Goal: Information Seeking & Learning: Learn about a topic

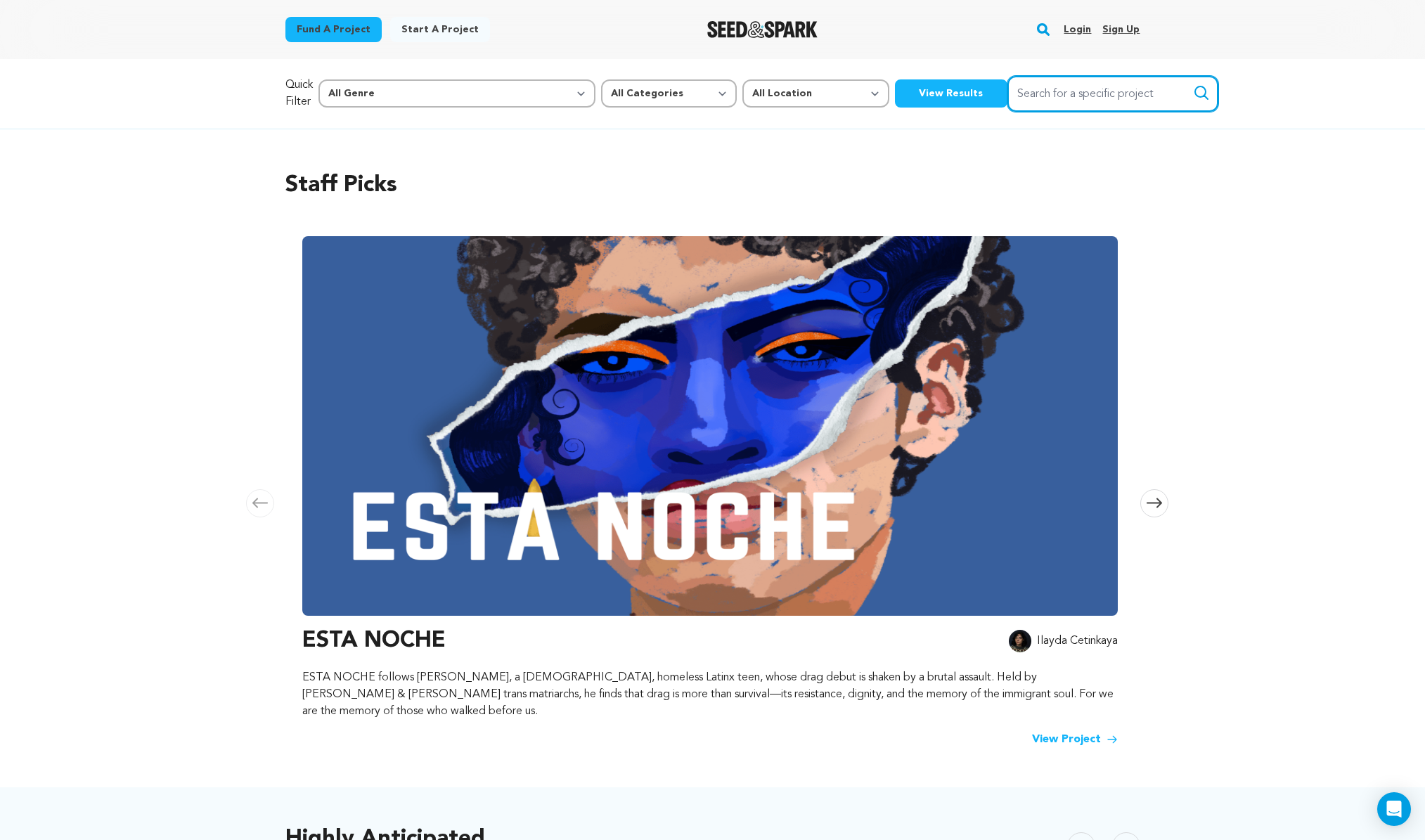
click at [1014, 87] on input "Search for a specific project" at bounding box center [1112, 94] width 211 height 35
type input "shuteye"
click at [1192, 85] on button "Search" at bounding box center [1200, 93] width 17 height 17
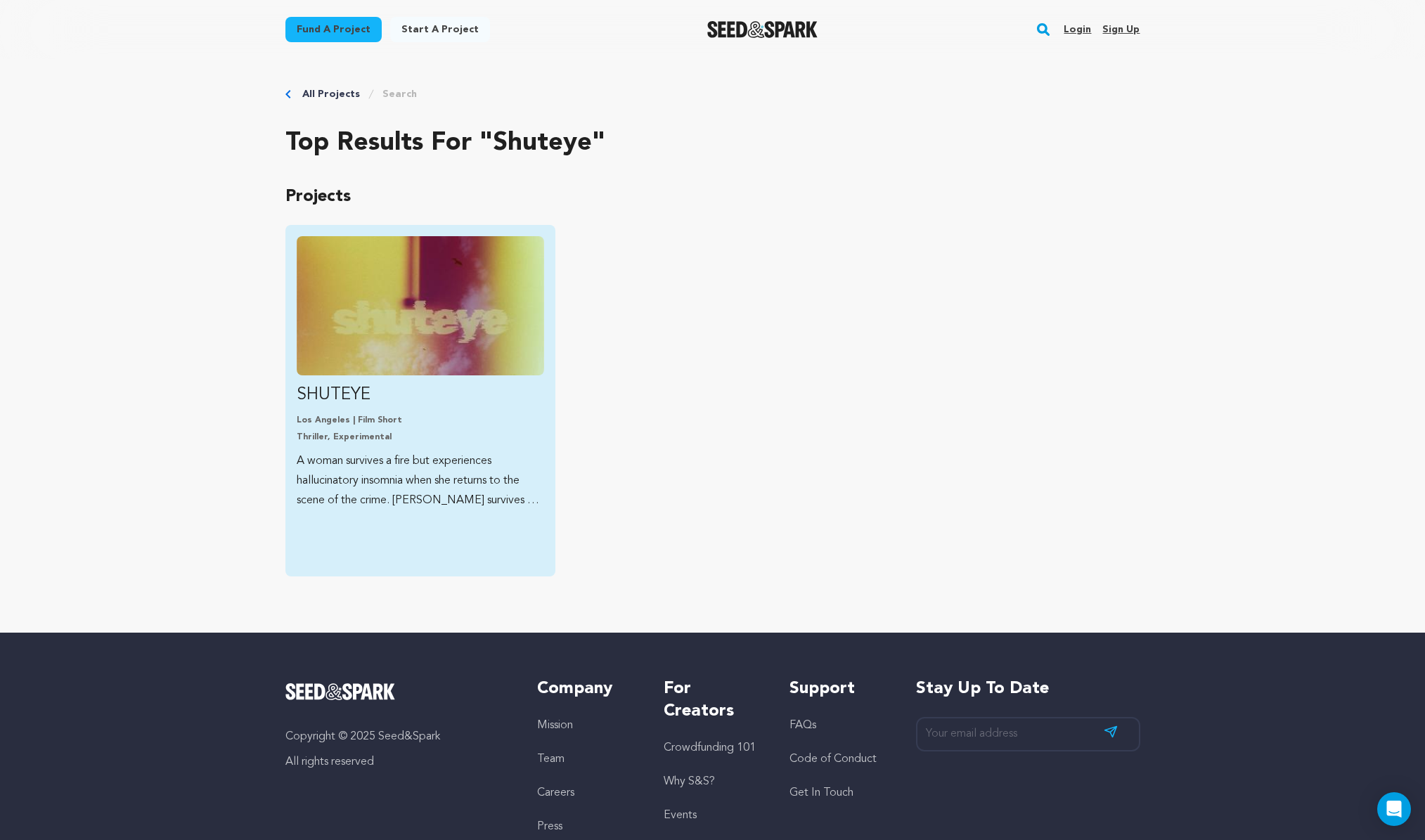
click at [341, 421] on p "Los Angeles | Film Short" at bounding box center [420, 419] width 248 height 11
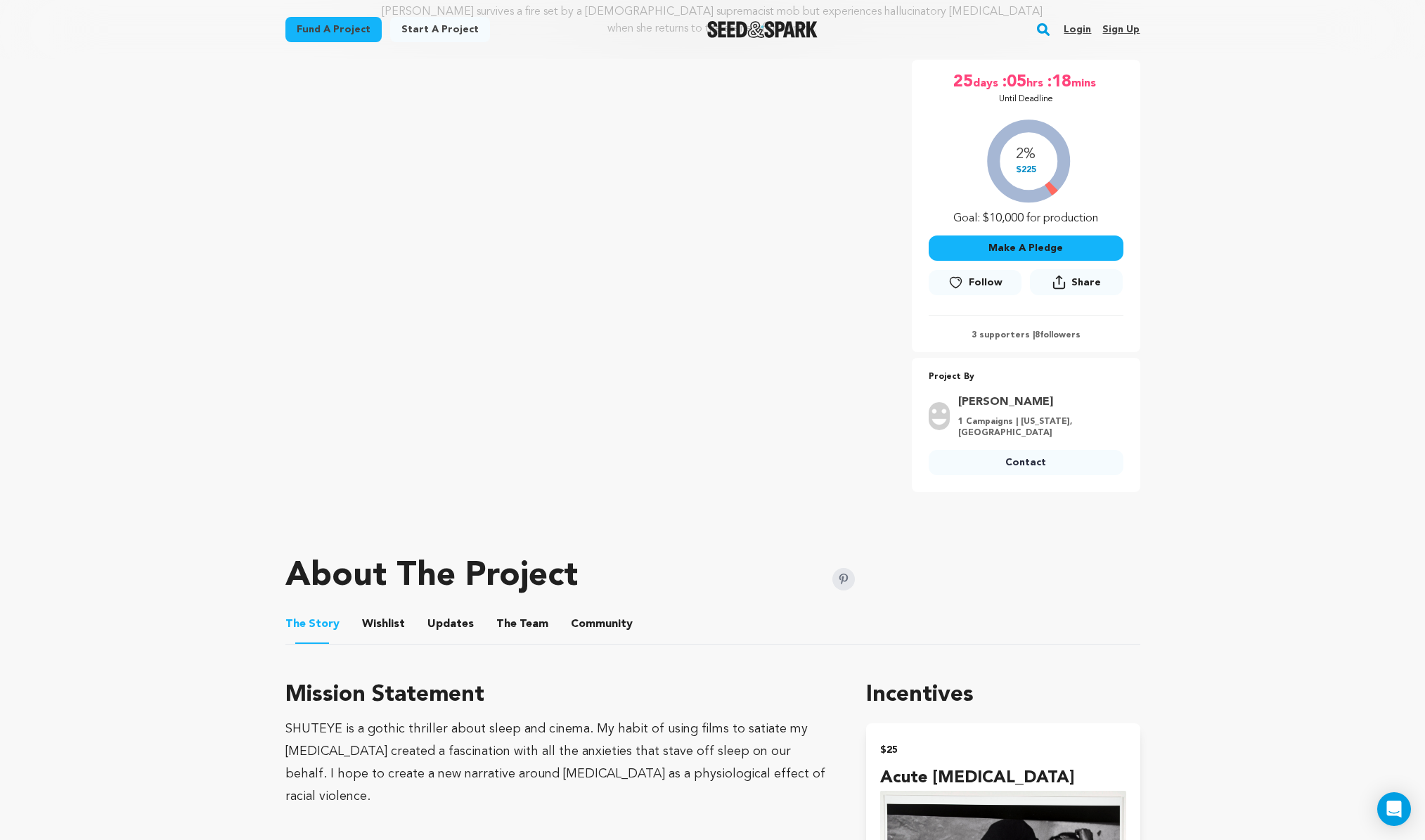
scroll to position [209, 0]
